Goal: Task Accomplishment & Management: Use online tool/utility

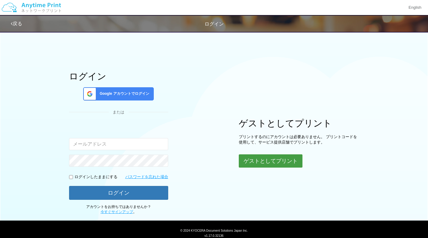
click at [265, 162] on button "ゲストとしてプリント" at bounding box center [271, 160] width 64 height 13
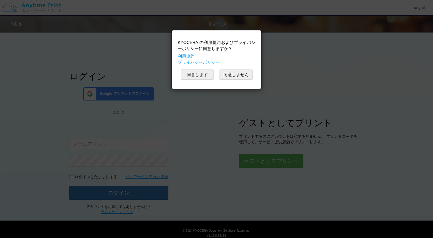
click at [202, 74] on button "同意します" at bounding box center [197, 74] width 33 height 10
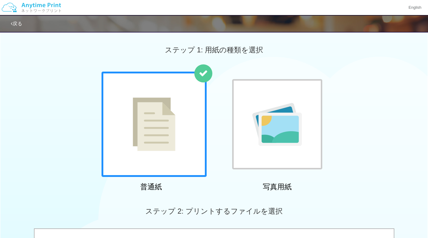
click at [170, 128] on img at bounding box center [154, 124] width 43 height 54
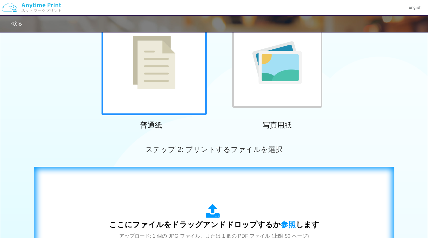
scroll to position [120, 0]
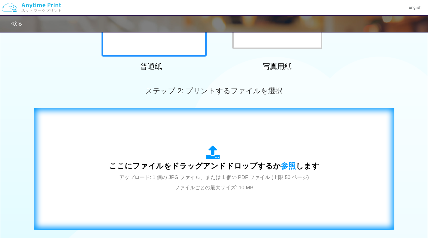
click at [203, 149] on div "ここにファイルをドラッグアンドドロップするか 参照 します アップロード: 1 個の JPG ファイル、または 1 個の PDF ファイル (上限 50 ペー…" at bounding box center [214, 168] width 210 height 47
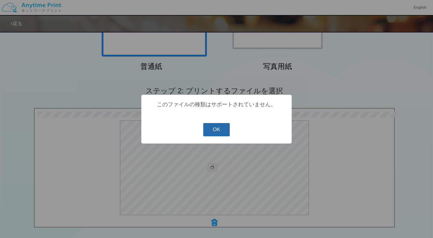
click at [216, 130] on button "OK" at bounding box center [216, 129] width 27 height 13
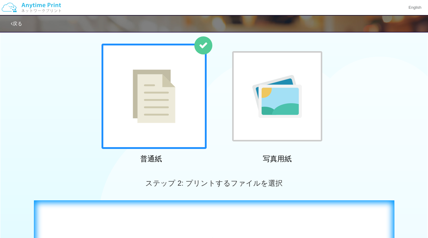
scroll to position [0, 0]
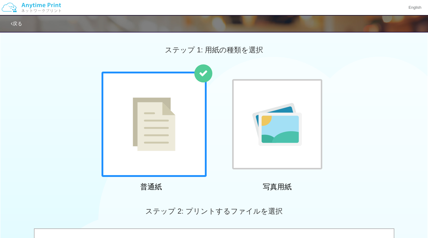
click at [175, 108] on img at bounding box center [154, 124] width 43 height 54
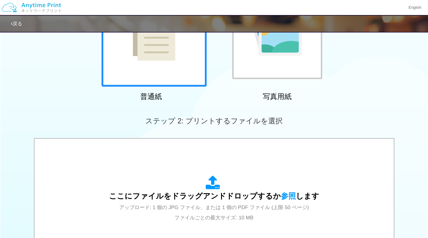
click at [218, 173] on div "ここにファイルをドラッグアンドドロップするか 参照 します アップロード: 1 個の JPG ファイル、または 1 個の PDF ファイル (上限 50 ペー…" at bounding box center [215, 199] width 348 height 108
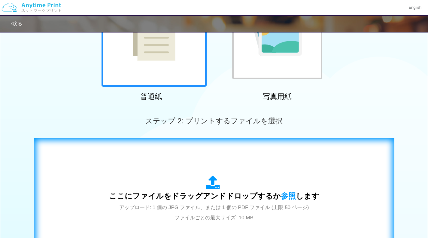
click at [229, 192] on span "ここにファイルをドラッグアンドドロップするか 参照 します" at bounding box center [214, 196] width 210 height 8
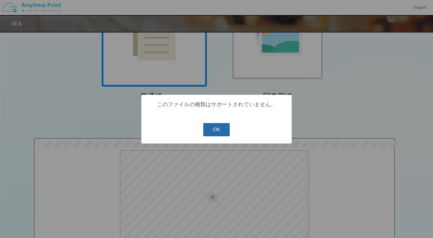
click at [220, 128] on button "OK" at bounding box center [216, 129] width 27 height 13
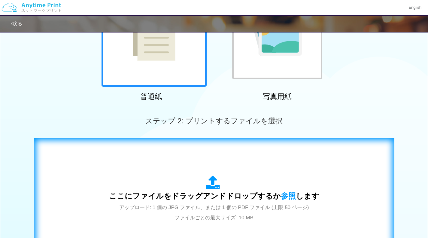
click at [187, 170] on div "ここにファイルをドラッグアンドドロップするか 参照 します アップロード: 1 個の JPG ファイル、または 1 個の PDF ファイル (上限 50 ペー…" at bounding box center [214, 198] width 348 height 109
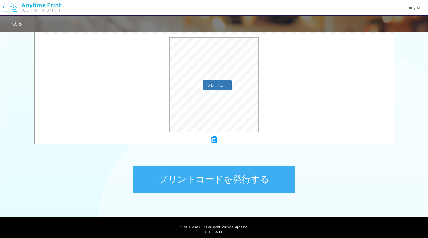
scroll to position [210, 0]
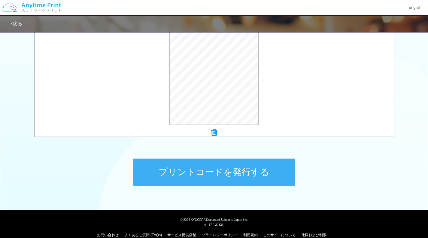
click at [210, 177] on button "プリントコードを発行する" at bounding box center [214, 171] width 162 height 27
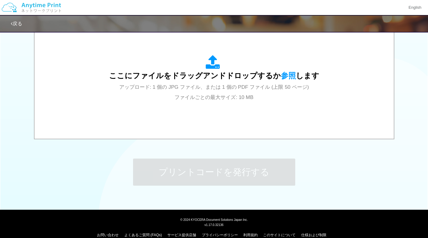
scroll to position [0, 0]
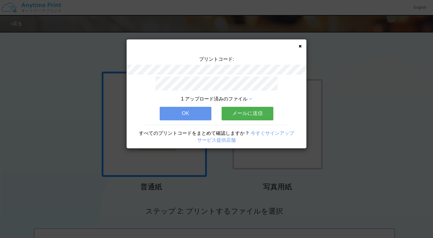
click at [199, 107] on button "OK" at bounding box center [186, 113] width 52 height 13
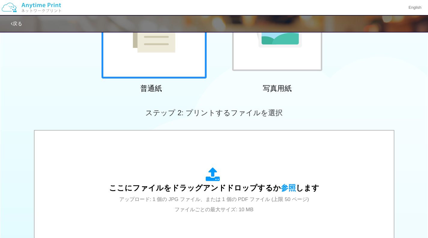
scroll to position [150, 0]
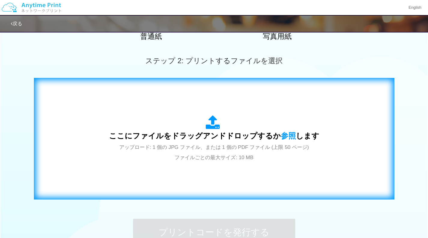
click at [206, 136] on span "ここにファイルをドラッグアンドドロップするか 参照 します" at bounding box center [214, 135] width 210 height 8
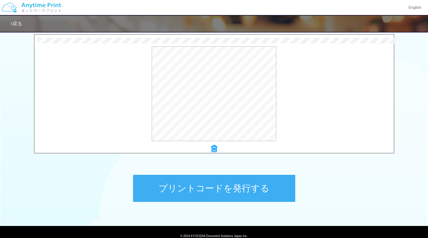
scroll to position [210, 0]
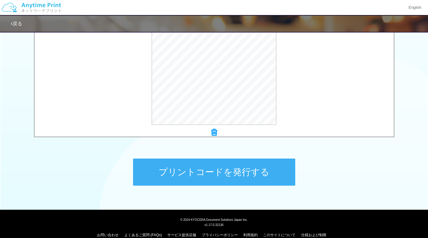
click at [226, 169] on button "プリントコードを発行する" at bounding box center [214, 171] width 162 height 27
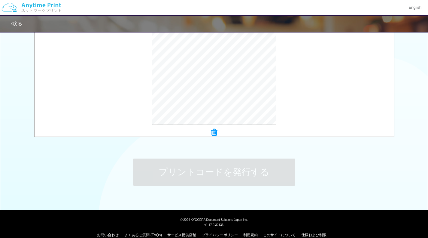
scroll to position [0, 0]
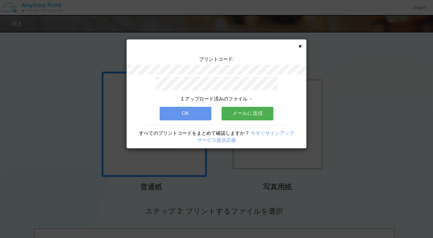
click at [190, 107] on button "OK" at bounding box center [186, 113] width 52 height 13
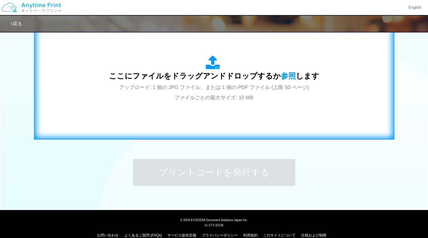
scroll to position [219, 0]
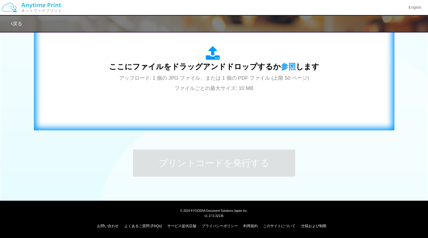
click at [217, 106] on div "ここにファイルをドラッグアンドドロップするか 参照 します アップロード: 1 個の JPG ファイル、または 1 個の PDF ファイル (上限 50 ペー…" at bounding box center [214, 69] width 348 height 109
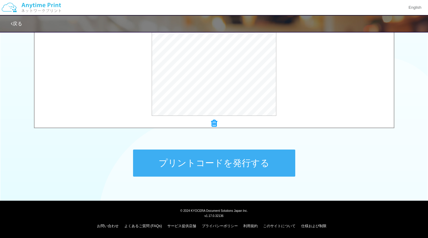
click at [242, 167] on button "プリントコードを発行する" at bounding box center [214, 162] width 162 height 27
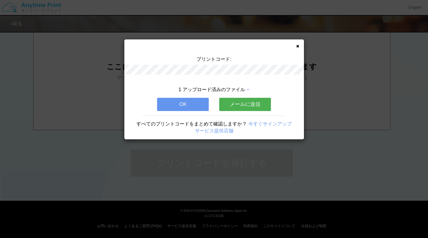
scroll to position [0, 0]
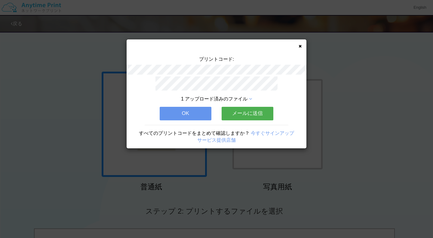
click at [300, 45] on icon at bounding box center [300, 46] width 3 height 4
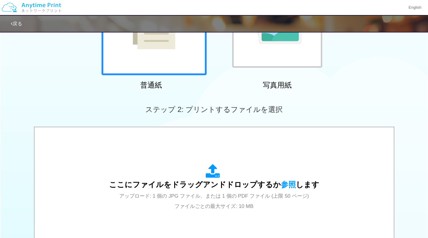
scroll to position [60, 0]
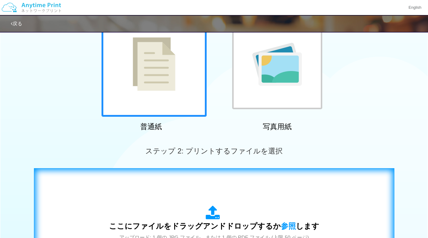
click at [199, 198] on div "ここにファイルをドラッグアンドドロップするか 参照 します アップロード: 1 個の JPG ファイル、または 1 個の PDF ファイル (上限 50 ペー…" at bounding box center [214, 228] width 348 height 109
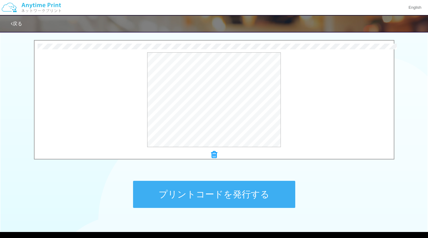
scroll to position [219, 0]
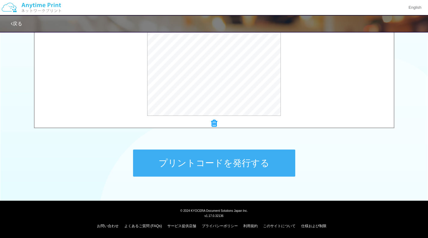
click at [242, 159] on button "プリントコードを発行する" at bounding box center [214, 162] width 162 height 27
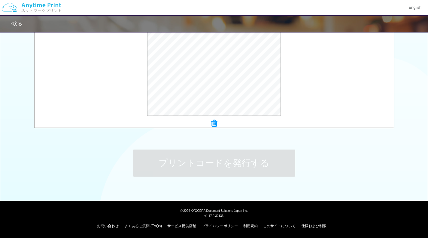
scroll to position [0, 0]
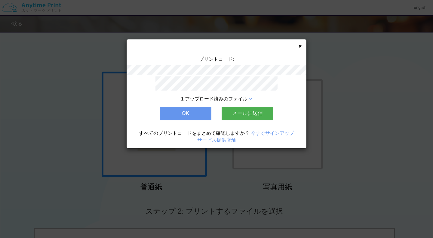
click at [300, 45] on icon at bounding box center [300, 46] width 3 height 4
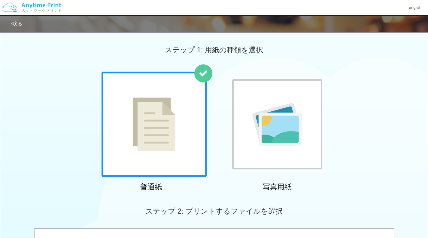
click at [366, 96] on div "普通紙 写真用紙" at bounding box center [214, 133] width 428 height 122
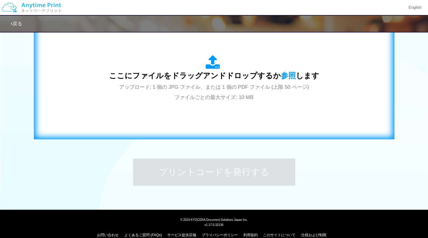
click at [188, 104] on div "ここにファイルをドラッグアンドドロップするか 参照 します アップロード: 1 個の JPG ファイル、または 1 個の PDF ファイル (上限 50 ペー…" at bounding box center [214, 78] width 348 height 109
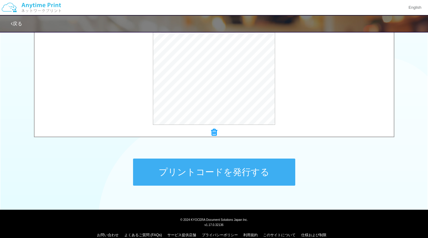
click at [234, 173] on button "プリントコードを発行する" at bounding box center [214, 171] width 162 height 27
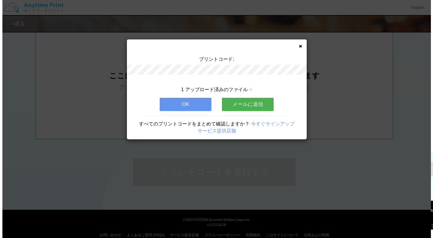
scroll to position [0, 0]
